Goal: Communication & Community: Answer question/provide support

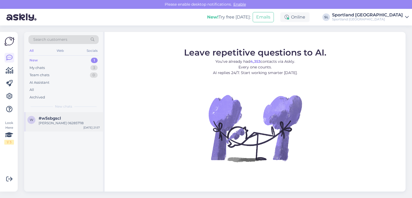
click at [38, 123] on div "w #w5sbgscl Justina Padavičienė 062857118" at bounding box center [63, 121] width 72 height 10
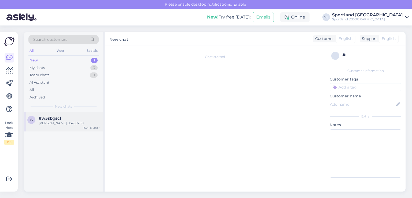
scroll to position [169, 0]
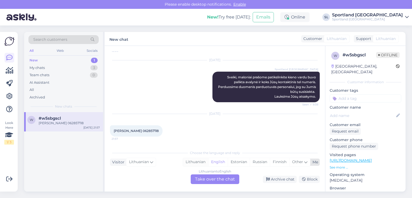
click at [189, 162] on div "Lithuanian" at bounding box center [195, 162] width 25 height 8
click at [203, 179] on div "Lithuanian to Lithuanian Take over the chat" at bounding box center [215, 179] width 49 height 10
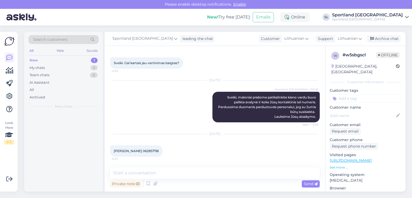
scroll to position [149, 0]
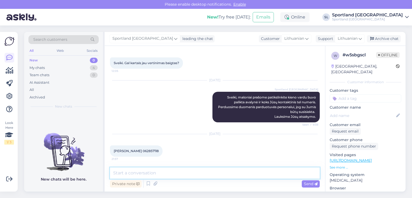
drag, startPoint x: 194, startPoint y: 175, endPoint x: 192, endPoint y: 170, distance: 5.8
click at [193, 174] on textarea at bounding box center [215, 172] width 210 height 11
click at [132, 174] on textarea "Sveiki, d4kojame," at bounding box center [215, 172] width 210 height 11
drag, startPoint x: 152, startPoint y: 174, endPoint x: 158, endPoint y: 174, distance: 5.4
click at [152, 174] on textarea "Sveiki, dėkojame," at bounding box center [215, 172] width 210 height 11
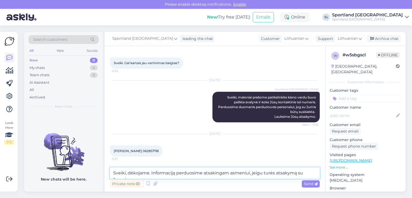
scroll to position [155, 0]
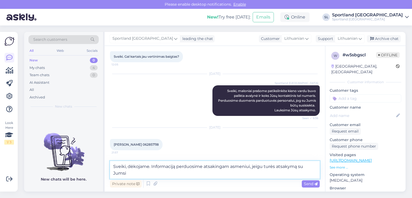
click at [151, 166] on textarea "Sveiki, dėkojame. Informaciją perduosime atsakingam asmeniui, jeigu turės atsak…" at bounding box center [215, 170] width 210 height 18
click at [134, 175] on textarea "Sveiki, dėkojame, informaciją perduosime atsakingam asmeniui, jeigu turės atsak…" at bounding box center [215, 170] width 210 height 18
click at [263, 165] on textarea "Sveiki, dėkojame, informaciją perduosime atsakingam asmeniui, jeigu turės atsak…" at bounding box center [215, 170] width 210 height 18
drag, startPoint x: 153, startPoint y: 174, endPoint x: 116, endPoint y: 176, distance: 37.6
click at [116, 176] on textarea "Sveiki, dėkojame, informaciją perduosime atsakingam asmeniui, jeigu jau turės a…" at bounding box center [215, 170] width 210 height 18
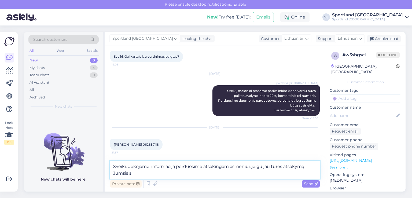
click at [134, 173] on textarea "Sveiki, dėkojame, informaciją perduosime atsakingam asmeniui, jeigu jau turės a…" at bounding box center [215, 170] width 210 height 18
click at [148, 166] on textarea "Sveiki, dėkojame, informaciją perduosime atsakingam asmeniui, jeigu jau turės a…" at bounding box center [215, 170] width 210 height 18
click at [280, 168] on textarea "Sveiki, informaciją perduosime atsakingam asmeniui, jeigu jau turės atsakymą Ju…" at bounding box center [215, 170] width 210 height 18
click at [301, 167] on textarea "Sveiki, informaciją perduosime atsakingam asmeniui, jeigu jau turės atsakymą su…" at bounding box center [215, 170] width 210 height 18
click at [146, 175] on textarea "Sveiki, informaciją perduosime atsakingam asmeniui, jeigu jau turės atsakymą su…" at bounding box center [215, 170] width 210 height 18
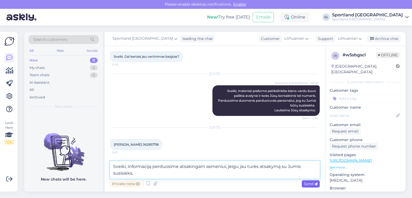
type textarea "Sveiki, informaciją perduosime atsakingam asmeniui, jeigu jau turės atsakymą su…"
click at [311, 180] on div "Send" at bounding box center [311, 183] width 18 height 7
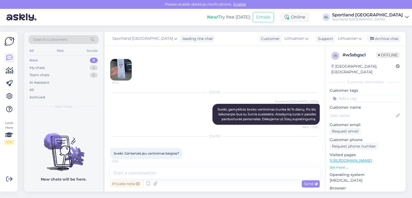
scroll to position [0, 0]
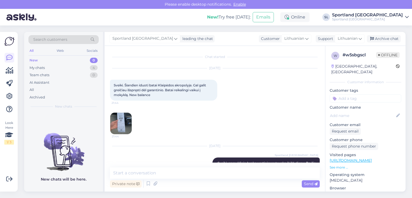
click at [130, 123] on img at bounding box center [120, 123] width 21 height 21
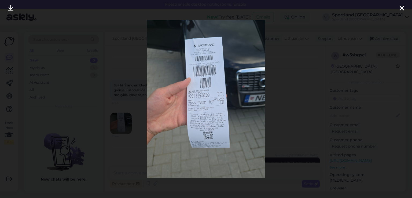
click at [14, 7] on link at bounding box center [11, 8] width 12 height 17
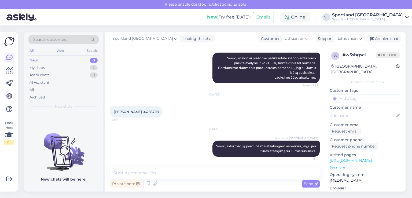
scroll to position [188, 0]
drag, startPoint x: 165, startPoint y: 110, endPoint x: 113, endPoint y: 110, distance: 52.3
click at [113, 110] on div "Justina Padavičienė 062857118 21:57" at bounding box center [136, 111] width 53 height 11
copy span "Justina Padavičienė 062857118"
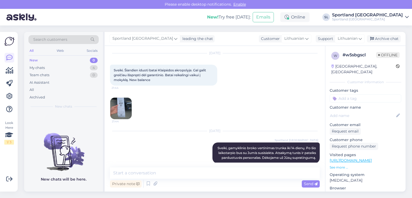
scroll to position [0, 0]
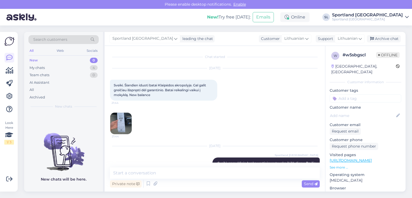
click at [106, 125] on div "Chat started Sep 21 2025 Sveiki. Šiandien iduoti batai Klaipėdos akropolyje. Ga…" at bounding box center [215, 119] width 221 height 146
click at [126, 123] on img at bounding box center [120, 123] width 21 height 21
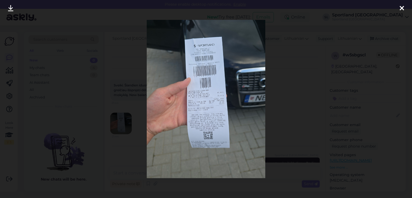
click at [401, 10] on icon at bounding box center [402, 8] width 4 height 7
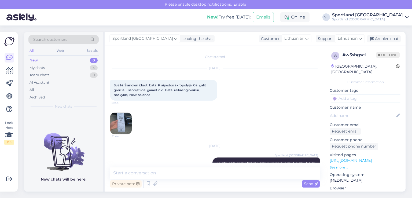
click at [115, 118] on img at bounding box center [120, 123] width 21 height 21
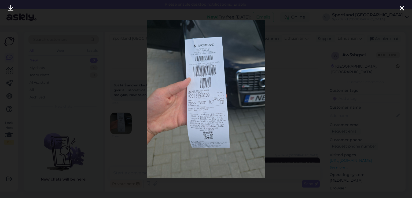
drag, startPoint x: 402, startPoint y: 7, endPoint x: 395, endPoint y: 8, distance: 7.0
click at [401, 7] on icon at bounding box center [402, 8] width 4 height 7
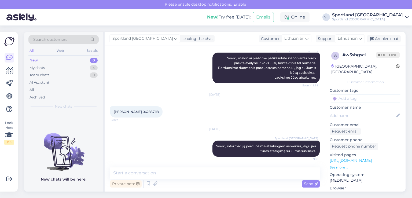
scroll to position [188, 0]
click at [384, 38] on div "Archive chat" at bounding box center [384, 38] width 34 height 7
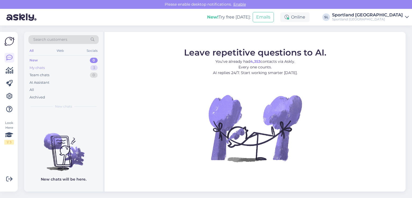
click at [40, 70] on div "My chats 3" at bounding box center [63, 68] width 70 height 8
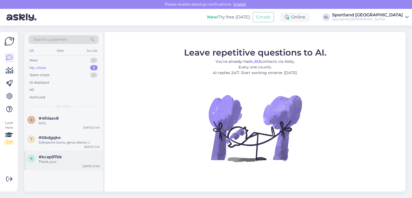
click at [55, 160] on div "Thank you!" at bounding box center [69, 161] width 61 height 5
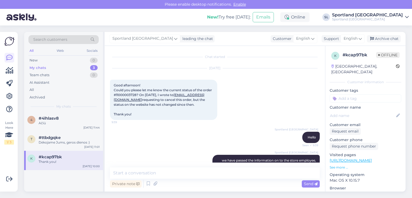
click at [118, 93] on span "Good afternoon! Could you please let me know the current status of the order #1…" at bounding box center [163, 99] width 99 height 33
copy span "11000003728"
click at [56, 141] on div "Dėkojame Jums, geros dienos :)" at bounding box center [69, 142] width 61 height 5
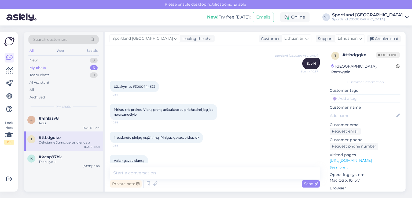
scroll to position [37, 0]
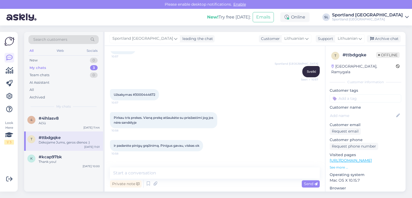
click at [144, 94] on span "Užsakymas #3000444672" at bounding box center [135, 95] width 42 height 4
copy span "3000444672"
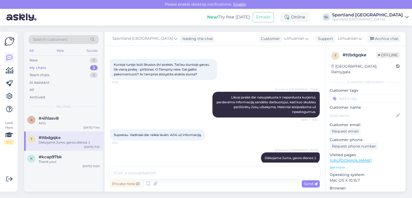
scroll to position [171, 0]
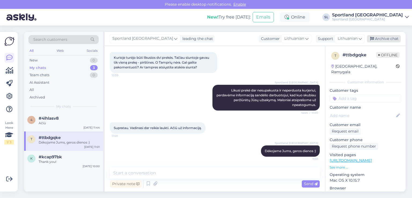
click at [374, 38] on icon at bounding box center [372, 39] width 4 height 4
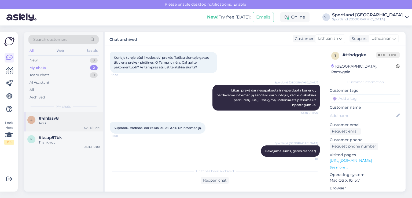
click at [63, 123] on div "Ačiū" at bounding box center [69, 123] width 61 height 5
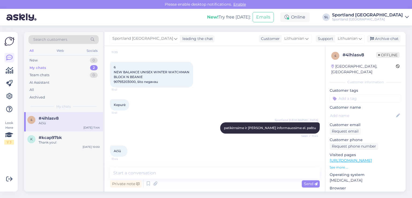
scroll to position [302, 0]
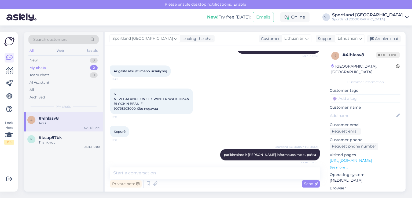
click at [119, 109] on span "6 NEW BALANCE UNISEX WINTER WATCHMAN BLOCK N BEANIE 90793203000, šito negavau" at bounding box center [152, 101] width 76 height 19
copy span "90793203000"
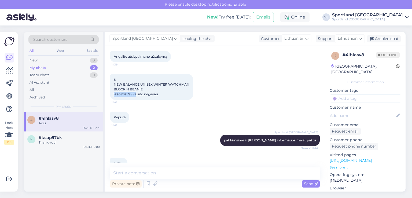
scroll to position [329, 0]
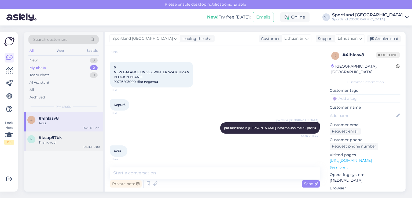
click at [56, 144] on div "Thank you!" at bounding box center [69, 142] width 61 height 5
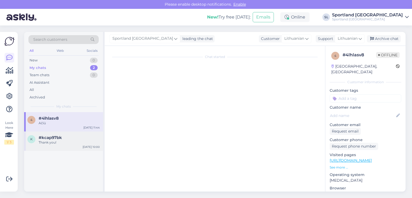
scroll to position [42, 0]
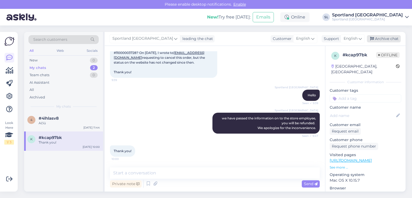
click at [392, 39] on div "Archive chat" at bounding box center [384, 38] width 34 height 7
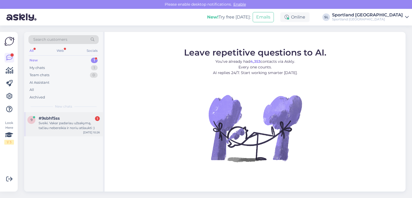
click at [57, 124] on div "Sveiki. Vakar padariau užsakymą, tačiau nebereikia ir noriu atšaukti :)" at bounding box center [69, 126] width 61 height 10
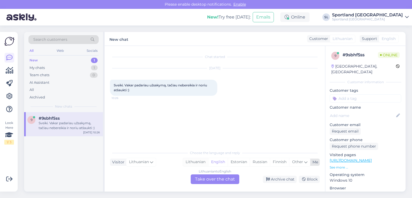
click at [197, 161] on div "Lithuanian" at bounding box center [195, 162] width 25 height 8
click at [209, 179] on div "Lithuanian to Lithuanian Take over the chat" at bounding box center [215, 179] width 49 height 10
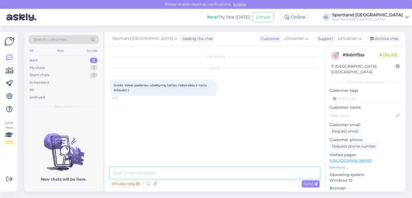
click at [186, 168] on textarea at bounding box center [215, 172] width 210 height 11
type textarea "Sveiki"
type textarea "prs"
click at [159, 171] on textarea "prs" at bounding box center [215, 172] width 210 height 11
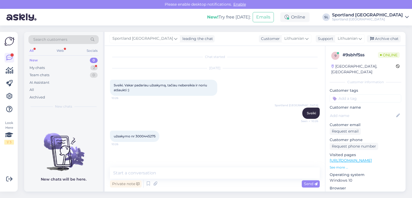
click at [152, 137] on span "užsakymo nr 3000445275" at bounding box center [135, 136] width 42 height 4
copy span "3000445275"
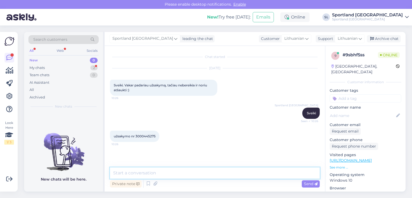
click at [165, 171] on textarea at bounding box center [215, 172] width 210 height 11
type textarea "Dėkojame už infromaciją, užskymą atšauksime."
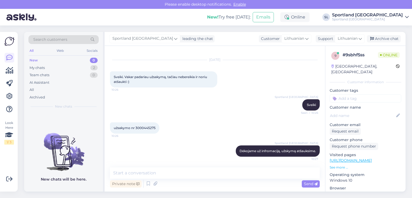
click at [148, 126] on span "užsakymo nr 3000445275" at bounding box center [135, 128] width 42 height 4
copy span "3000445275"
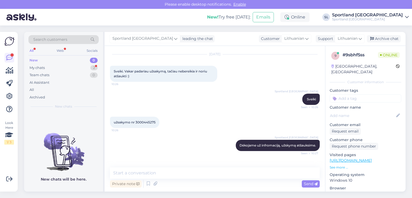
scroll to position [36, 0]
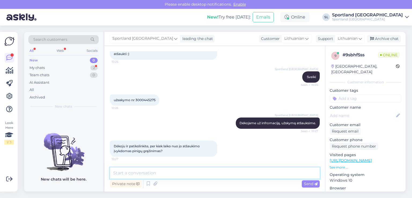
click at [176, 176] on textarea at bounding box center [215, 172] width 210 height 11
type textarea "n"
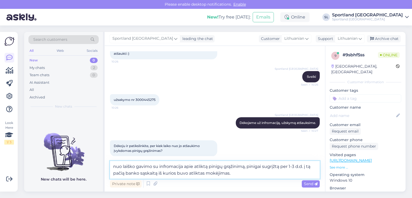
type textarea "nuo laiško gavimo su infromacija apie atliktą pinigų grąžinimą, pinigai sugrįžt…"
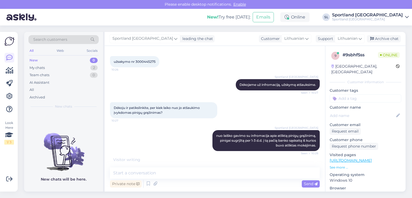
scroll to position [92, 0]
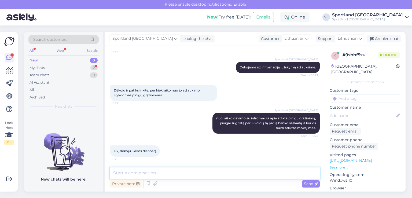
click at [189, 172] on textarea at bounding box center [215, 172] width 210 height 11
type textarea "J"
type textarea "Dėkojame, Jums taip pat ;)"
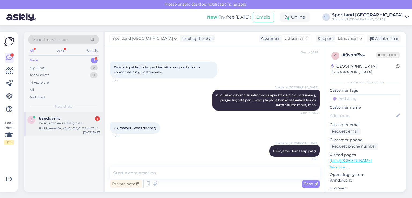
click at [69, 116] on div "#seddynib 1" at bounding box center [69, 118] width 61 height 5
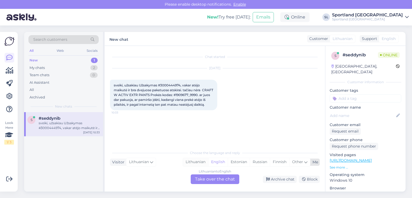
click at [204, 161] on div "Lithuanian" at bounding box center [195, 162] width 25 height 8
click at [214, 179] on div "Lithuanian to Lithuanian Take over the chat" at bounding box center [215, 179] width 49 height 10
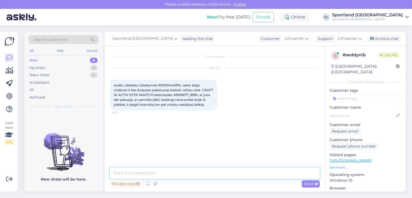
click at [196, 174] on textarea at bounding box center [215, 172] width 210 height 11
type textarea "Sveiki"
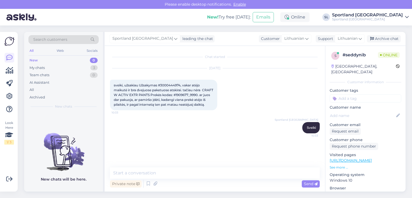
click at [168, 83] on span "sveiki, užsakiau Užsakymas #3000444974, vakar atėjo maikutė ir bra dvejuose pak…" at bounding box center [164, 94] width 100 height 23
click at [167, 83] on span "sveiki, užsakiau Užsakymas #3000444974, vakar atėjo maikutė ir bra dvejuose pak…" at bounding box center [164, 94] width 100 height 23
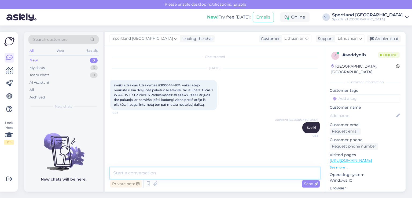
click at [180, 170] on textarea at bounding box center [215, 172] width 210 height 11
type textarea "patikrinsime"
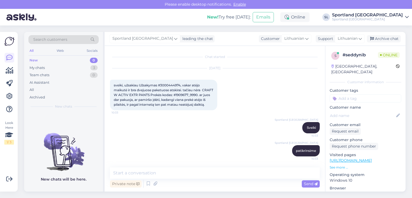
click at [171, 83] on span "sveiki, užsakiau Užsakymas #3000444974, vakar atėjo maikutė ir bra dvejuose pak…" at bounding box center [164, 94] width 100 height 23
copy span "3000444974"
click at [202, 94] on span "sveiki, užsakiau Užsakymas #3000444974, vakar atėjo maikutė ir bra dvejuose pak…" at bounding box center [164, 94] width 100 height 23
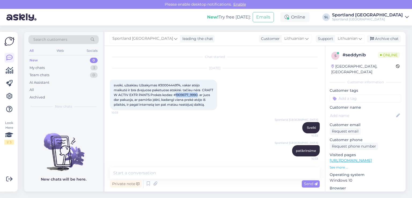
click at [202, 94] on span "sveiki, užsakiau Užsakymas #3000444974, vakar atėjo maikutė ir bra dvejuose pak…" at bounding box center [164, 94] width 100 height 23
copy span "1909677_9990"
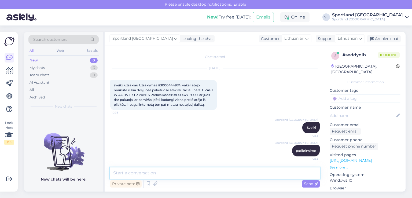
click at [177, 175] on textarea at bounding box center [215, 172] width 210 height 11
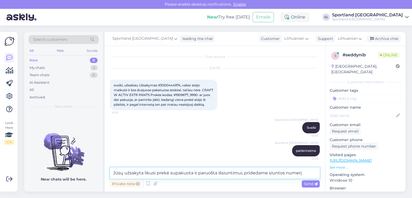
paste textarea "05805115810523"
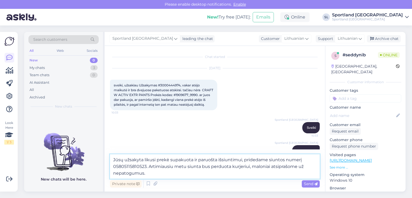
type textarea "Jūsų užsakyta likusi prekė supakuota ir paruošta išsiuntimui, pridedame siuntos…"
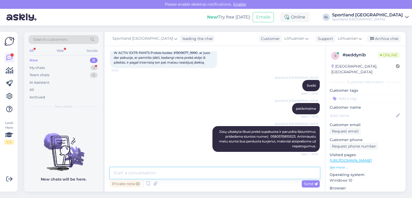
scroll to position [65, 0]
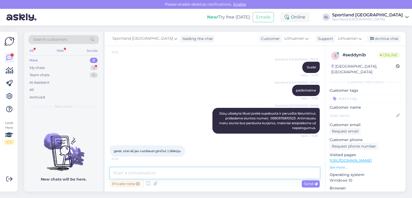
click at [171, 175] on textarea at bounding box center [215, 172] width 210 height 11
click at [181, 174] on textarea at bounding box center [215, 172] width 210 height 11
type textarea "D"
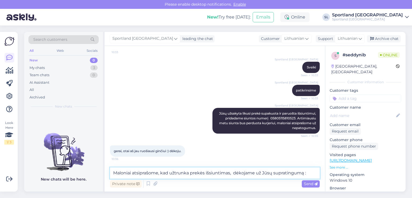
type textarea "Maloniai atsiprašome, kad užtrunka prekės išsiuntimas, dėkojame už Jūsų suprati…"
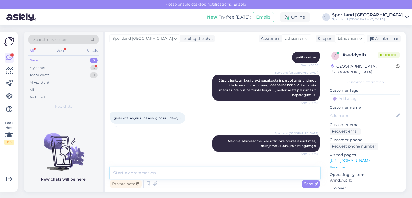
scroll to position [121, 0]
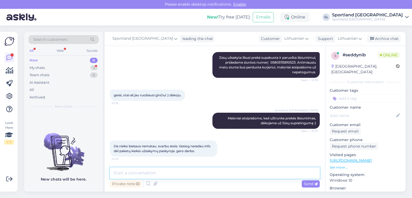
click at [181, 173] on textarea at bounding box center [215, 172] width 210 height 11
type textarea "Dėkojame, geros Jums dienos :)"
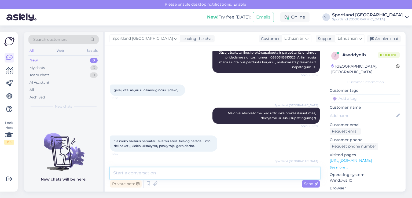
scroll to position [144, 0]
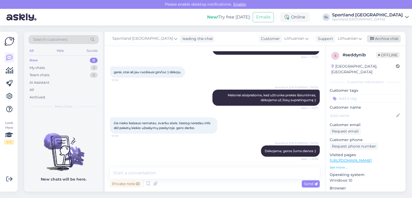
click at [388, 41] on div "Archive chat" at bounding box center [384, 38] width 34 height 7
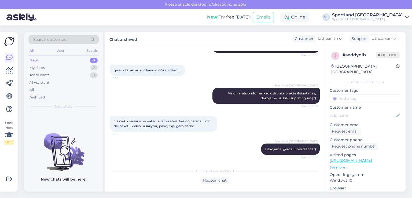
click at [74, 63] on div "New 0" at bounding box center [63, 61] width 70 height 8
click at [64, 70] on div "My chats 2" at bounding box center [63, 68] width 70 height 8
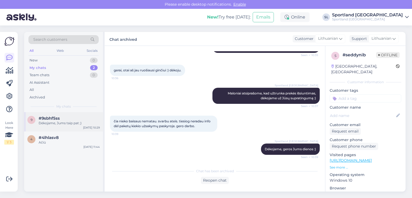
click at [60, 123] on div "Dėkojame, Jums taip pat ;)" at bounding box center [69, 123] width 61 height 5
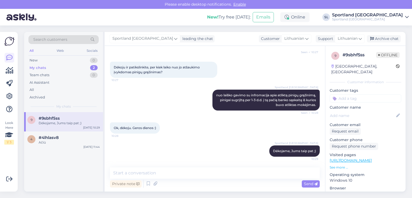
scroll to position [35, 0]
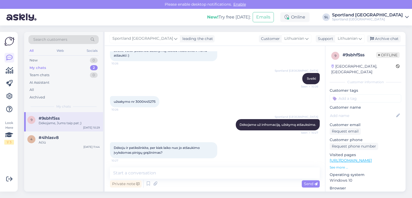
click at [152, 100] on span "užsakymo nr 3000445275" at bounding box center [135, 102] width 42 height 4
copy span "3000445275"
click at [381, 33] on div "Sportland Lithuania leading the chat Customer Lithuanian Support Lithuanian Arc…" at bounding box center [255, 39] width 301 height 14
click at [382, 37] on div "Archive chat" at bounding box center [384, 38] width 34 height 7
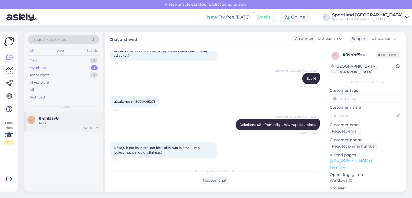
click at [55, 125] on div "Ačiū" at bounding box center [69, 123] width 61 height 5
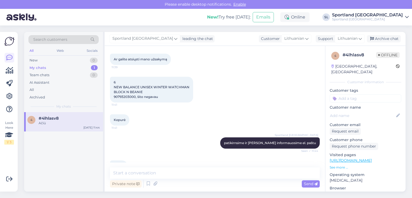
scroll to position [302, 0]
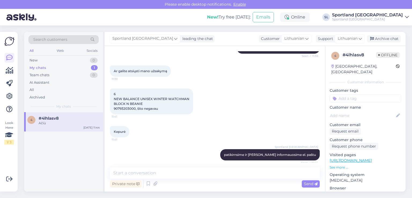
click at [120, 108] on span "6 NEW BALANCE UNISEX WINTER WATCHMAN BLOCK N BEANIE 90793203000, šito negavau" at bounding box center [152, 101] width 76 height 19
copy span "90793203000"
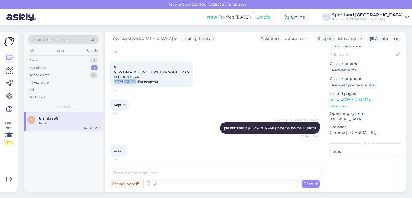
scroll to position [76, 0]
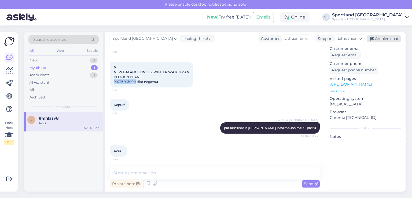
click at [386, 39] on div "Archive chat" at bounding box center [384, 38] width 34 height 7
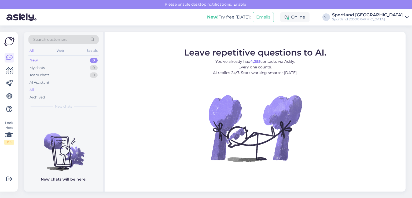
click at [49, 87] on div "All" at bounding box center [63, 90] width 70 height 8
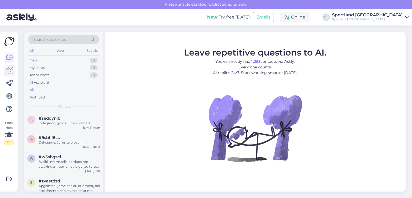
click at [11, 71] on icon at bounding box center [10, 70] width 8 height 6
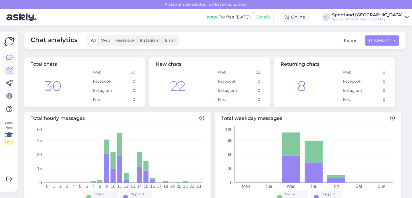
click at [10, 57] on icon at bounding box center [9, 57] width 6 height 6
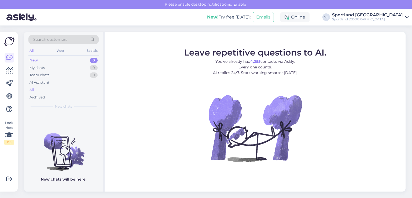
click at [41, 90] on div "All" at bounding box center [63, 90] width 70 height 8
